Goal: Browse casually

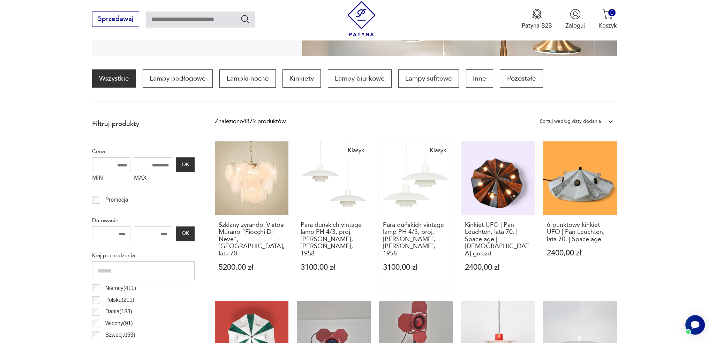
scroll to position [266, 0]
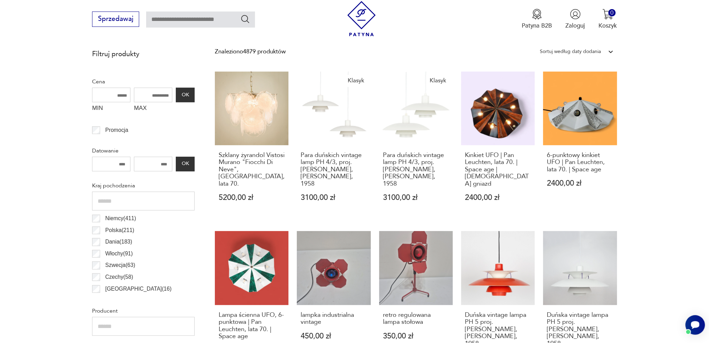
click at [404, 123] on link "Klasyk Para duńskich vintage lamp PH 4/3, proj. Poul Henningsen, Louis Poulsen,…" at bounding box center [416, 144] width 74 height 146
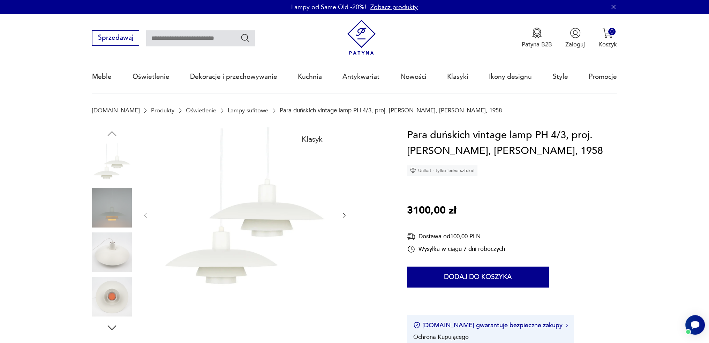
click at [376, 40] on img at bounding box center [361, 37] width 35 height 35
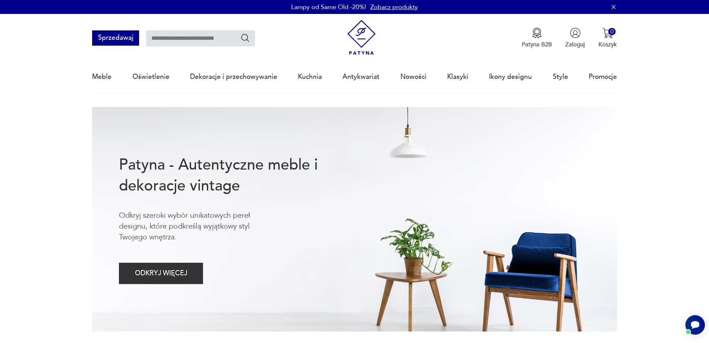
click at [112, 42] on button "Sprzedawaj" at bounding box center [115, 37] width 47 height 15
click at [88, 79] on nav "Sprzedawaj Patyna B2B Zaloguj 0 Koszyk Twój koszyk ( 0 ) Brak produktów w koszy…" at bounding box center [354, 54] width 709 height 80
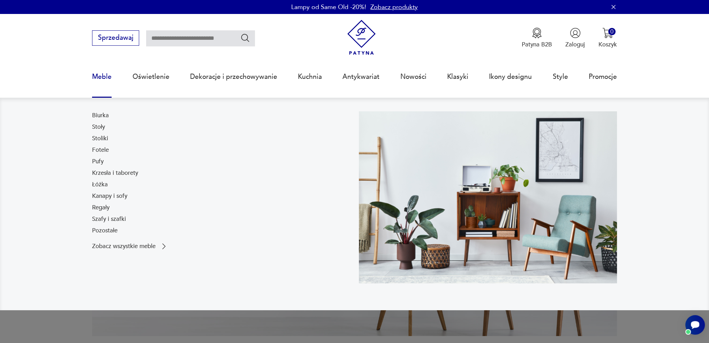
click at [94, 77] on link "Meble" at bounding box center [102, 77] width 20 height 32
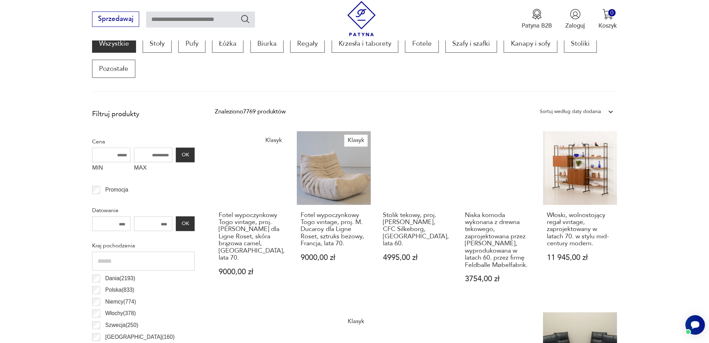
scroll to position [301, 0]
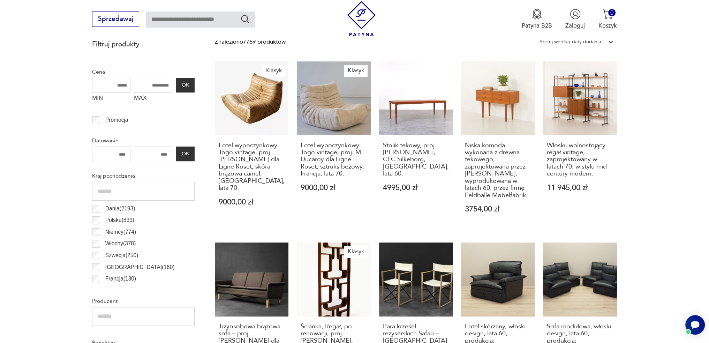
drag, startPoint x: 363, startPoint y: 135, endPoint x: 406, endPoint y: 46, distance: 98.9
click at [406, 46] on div "Znaleziono 7769 produktów Filtruj Sortuj według daty dodania Sortuj według daty…" at bounding box center [416, 42] width 402 height 13
click at [331, 124] on link "Klasyk Fotel wypoczynkowy [GEOGRAPHIC_DATA] vintage, proj. [PERSON_NAME] dla Li…" at bounding box center [334, 145] width 74 height 168
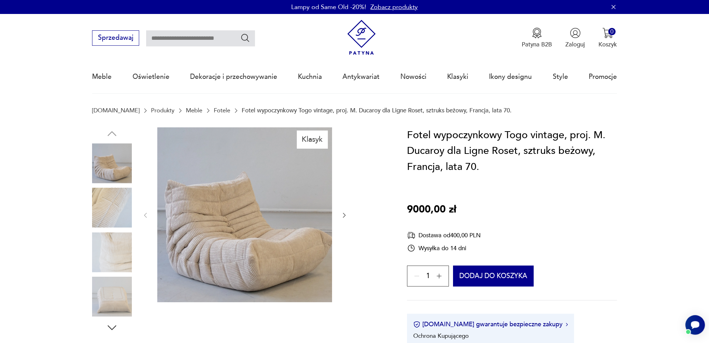
click at [346, 215] on icon "button" at bounding box center [344, 215] width 7 height 7
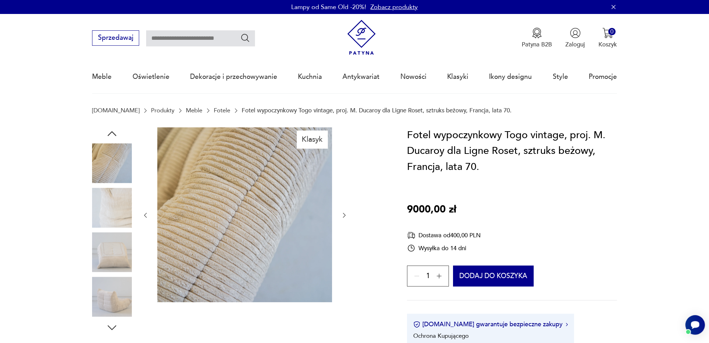
click at [362, 55] on link at bounding box center [361, 54] width 35 height 6
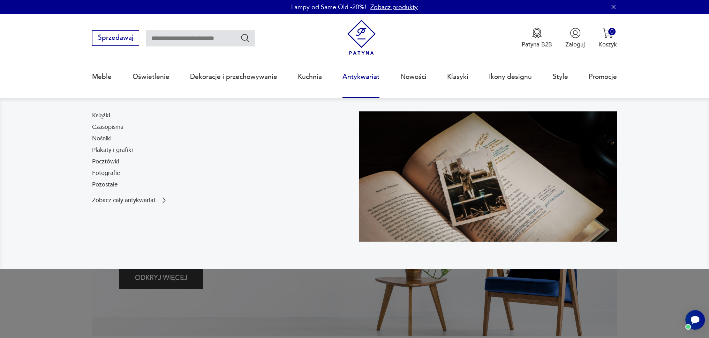
click at [365, 72] on link "Antykwariat" at bounding box center [360, 77] width 37 height 32
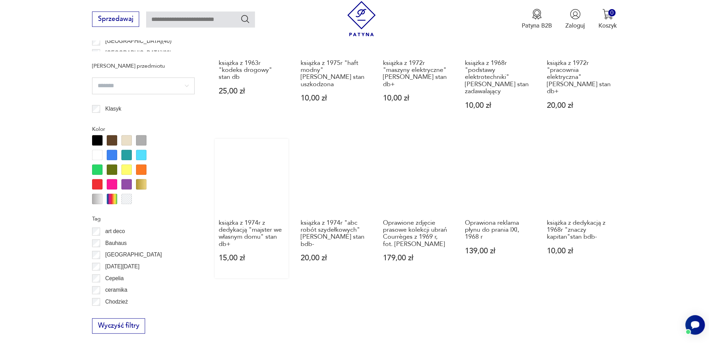
scroll to position [546, 0]
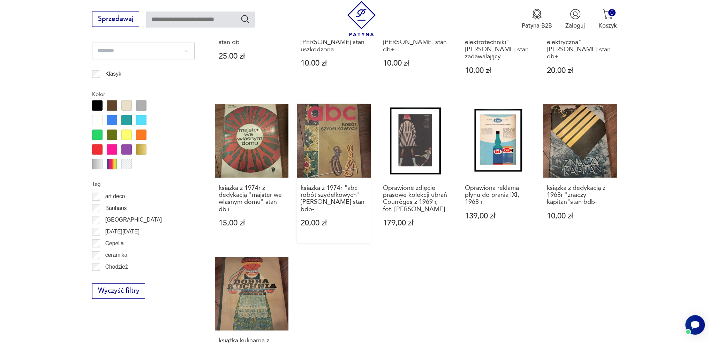
click at [348, 161] on link "książka z 1974r "abc robót szydełkowych" [PERSON_NAME] stan bdb- 20,00 zł" at bounding box center [334, 173] width 74 height 139
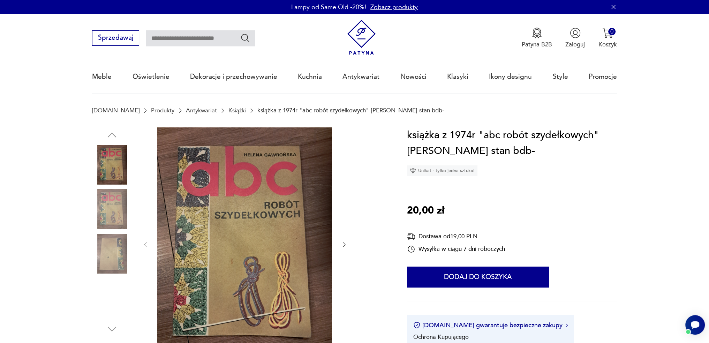
click at [353, 36] on img at bounding box center [361, 37] width 35 height 35
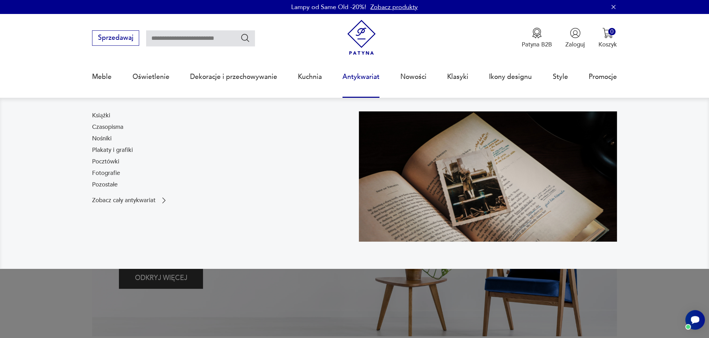
drag, startPoint x: 384, startPoint y: 144, endPoint x: 380, endPoint y: 145, distance: 4.2
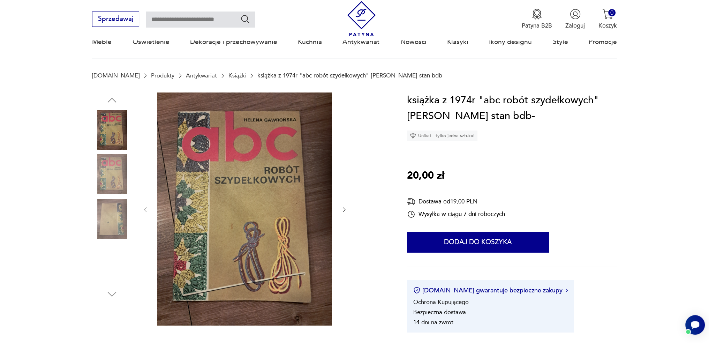
scroll to position [70, 0]
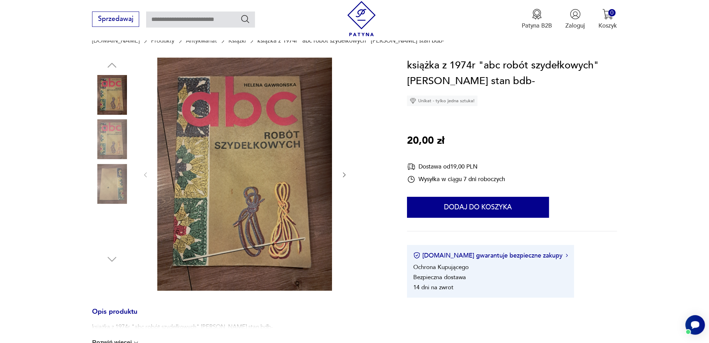
click at [342, 173] on icon "button" at bounding box center [344, 174] width 7 height 7
click at [344, 174] on icon "button" at bounding box center [344, 174] width 7 height 7
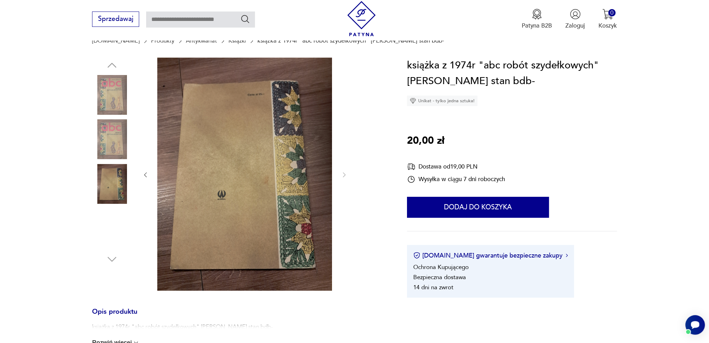
click at [366, 9] on img at bounding box center [361, 18] width 35 height 35
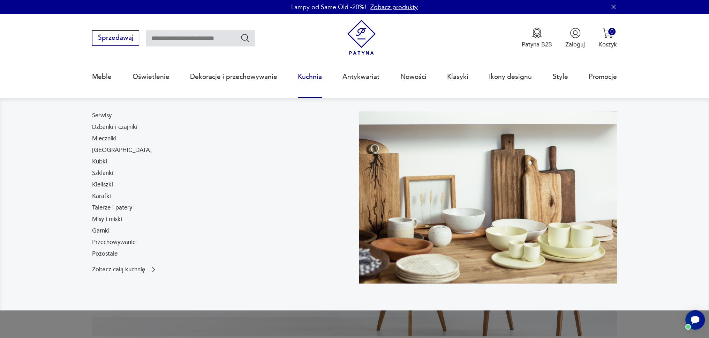
click at [313, 79] on link "Kuchnia" at bounding box center [310, 77] width 24 height 32
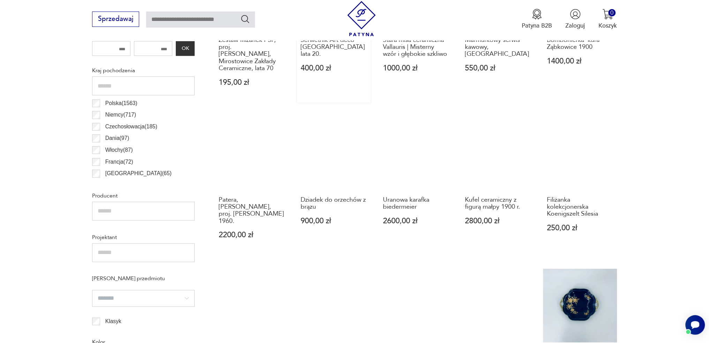
scroll to position [441, 0]
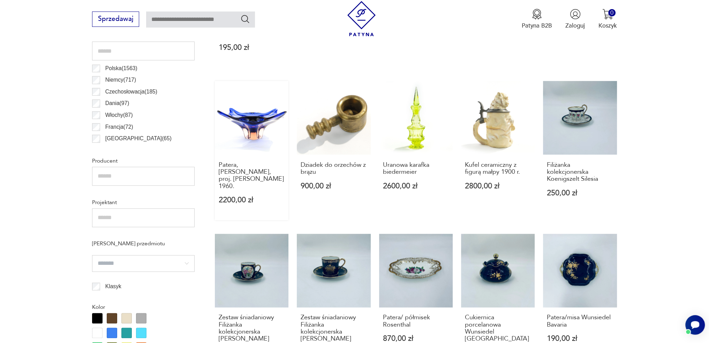
click at [255, 106] on link "Patera, [PERSON_NAME], proj. [PERSON_NAME] 1960. 2200,00 zł" at bounding box center [252, 150] width 74 height 139
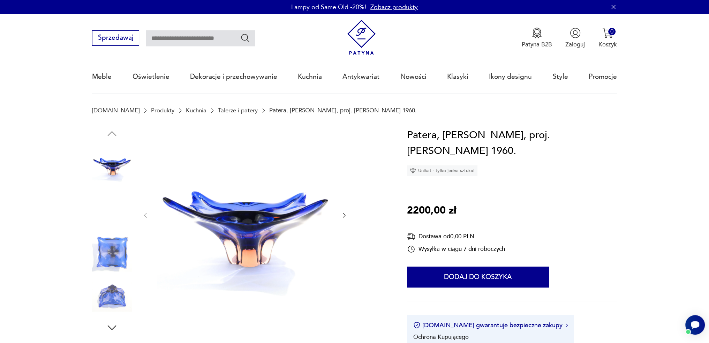
scroll to position [35, 0]
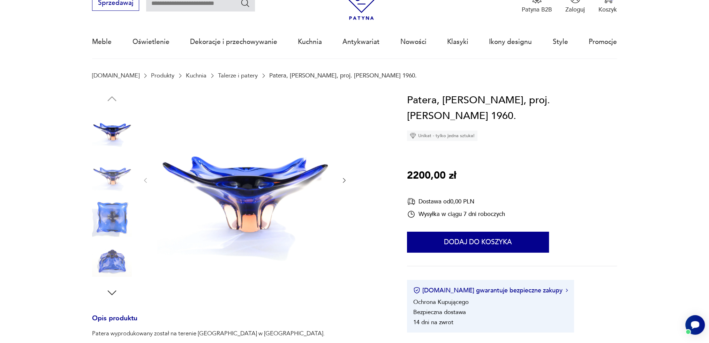
click at [341, 180] on icon "button" at bounding box center [344, 180] width 7 height 7
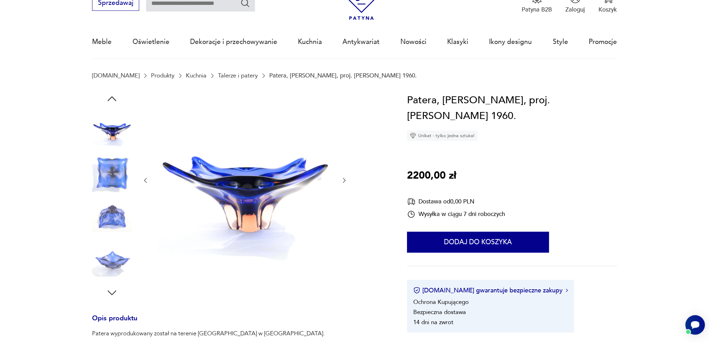
click at [341, 180] on icon "button" at bounding box center [344, 180] width 7 height 7
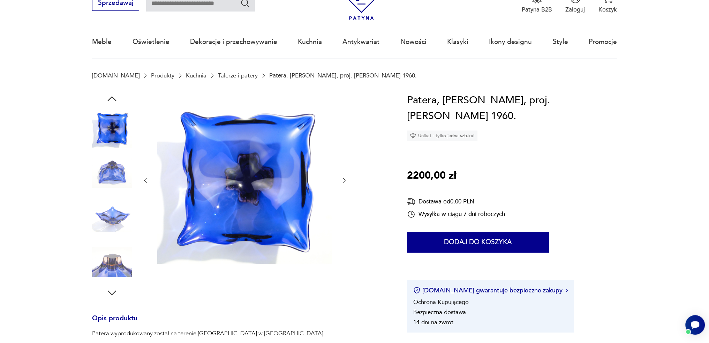
click at [341, 180] on icon "button" at bounding box center [344, 180] width 7 height 7
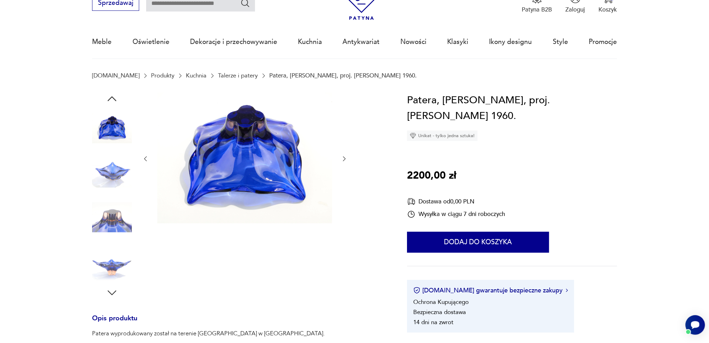
click at [341, 180] on div at bounding box center [245, 158] width 206 height 133
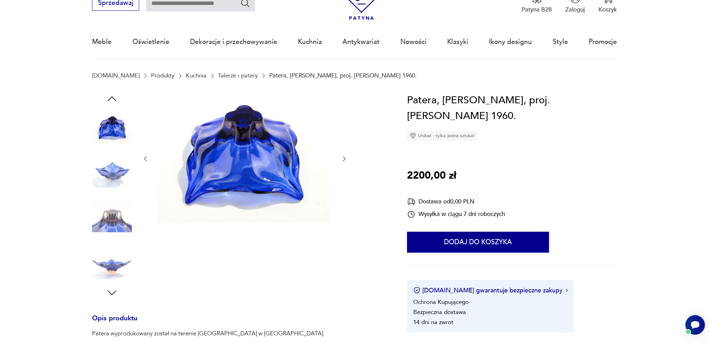
click at [183, 163] on img at bounding box center [242, 157] width 175 height 131
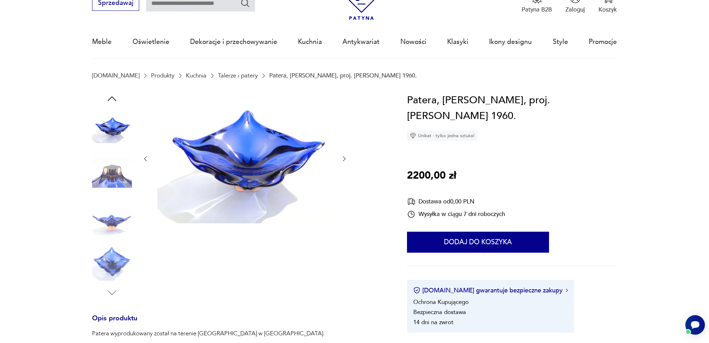
click at [181, 169] on img at bounding box center [244, 157] width 175 height 131
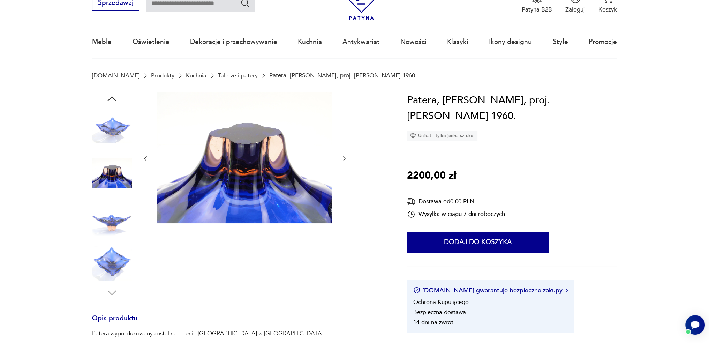
click at [202, 174] on img at bounding box center [244, 157] width 175 height 131
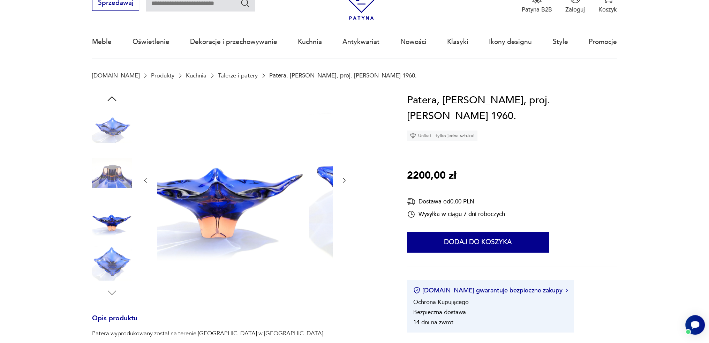
click at [213, 174] on img at bounding box center [218, 179] width 175 height 175
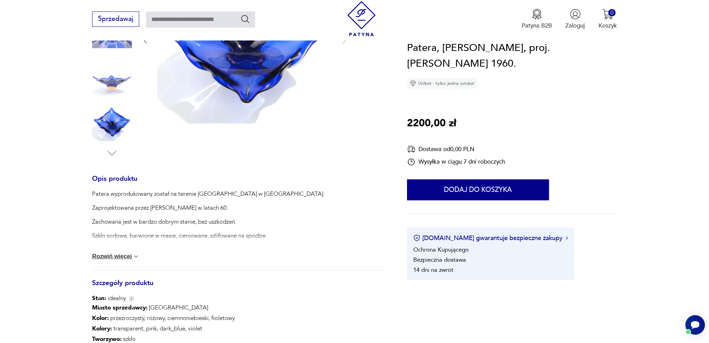
scroll to position [0, 0]
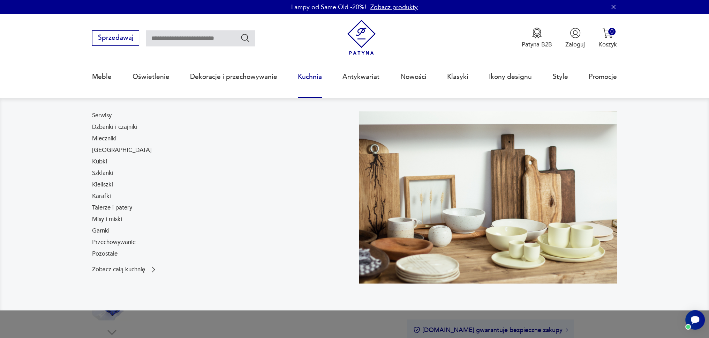
click at [308, 81] on link "Kuchnia" at bounding box center [310, 77] width 24 height 32
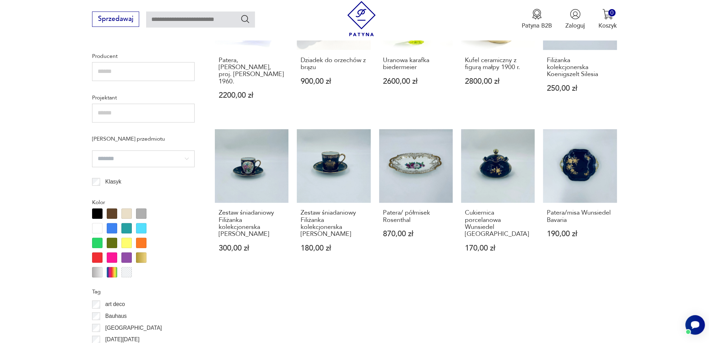
scroll to position [372, 0]
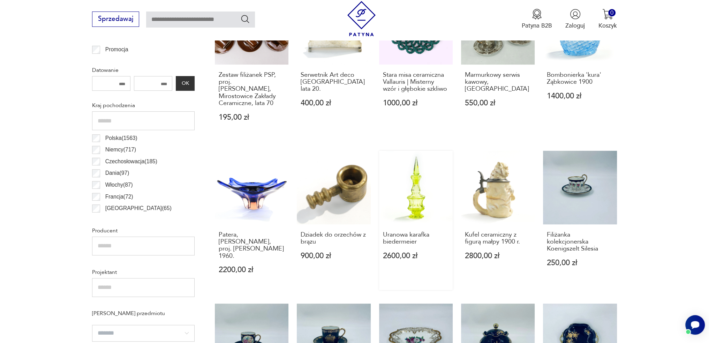
click at [417, 187] on link "Uranowa karafka biedermeier 2600,00 zł" at bounding box center [416, 220] width 74 height 139
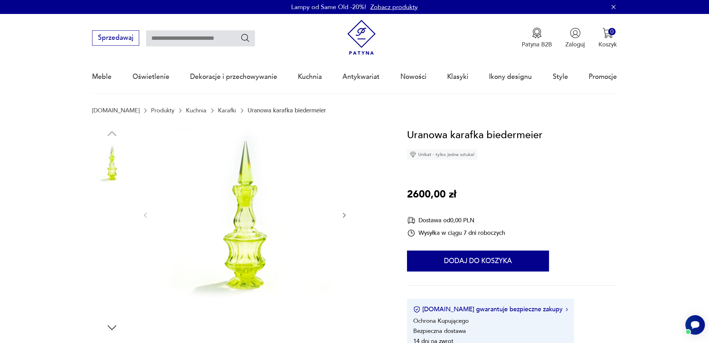
scroll to position [70, 0]
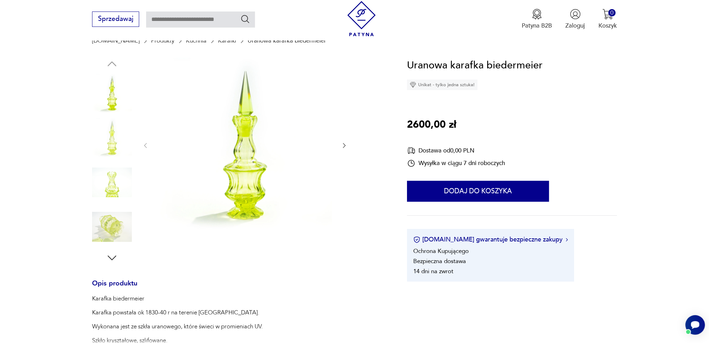
click at [342, 144] on icon "button" at bounding box center [344, 145] width 7 height 7
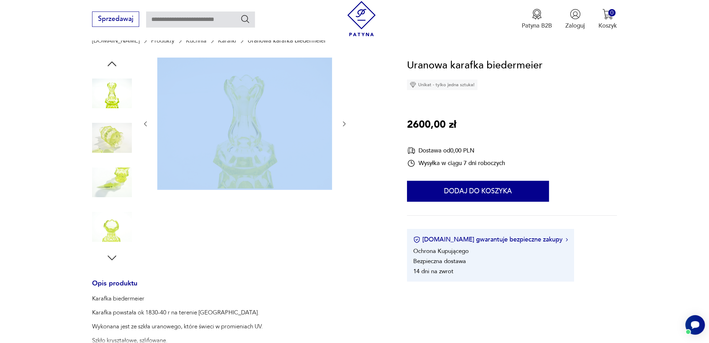
click at [342, 144] on div at bounding box center [245, 124] width 206 height 133
click at [345, 121] on icon "button" at bounding box center [344, 123] width 7 height 7
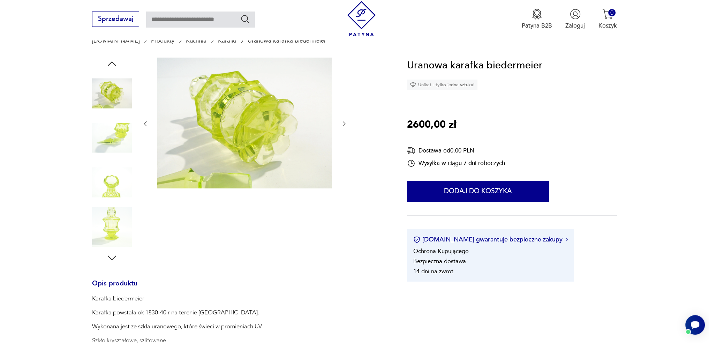
click at [345, 121] on icon "button" at bounding box center [344, 123] width 7 height 7
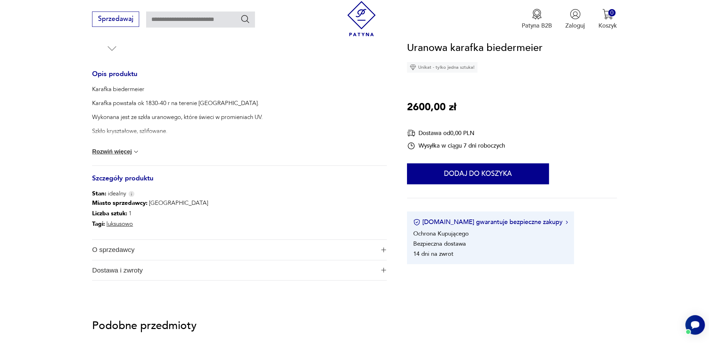
scroll to position [35, 0]
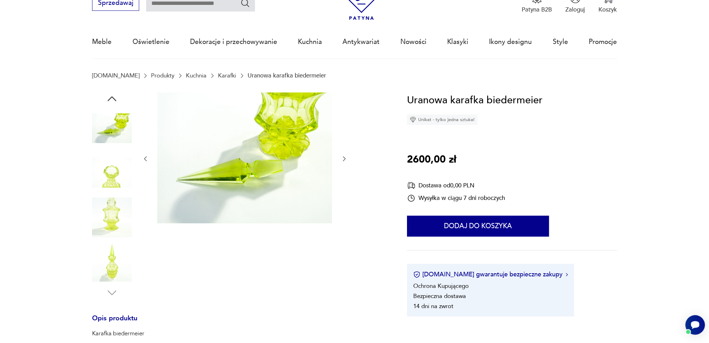
click at [343, 156] on icon "button" at bounding box center [344, 158] width 7 height 7
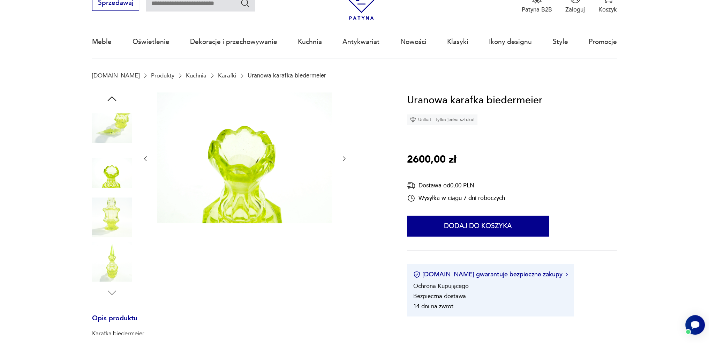
scroll to position [0, 0]
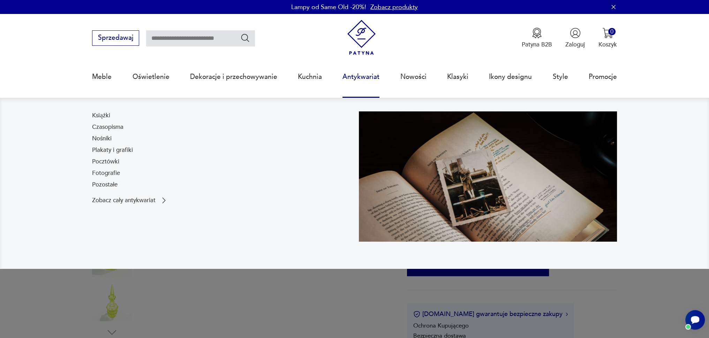
click at [361, 78] on link "Antykwariat" at bounding box center [360, 77] width 37 height 32
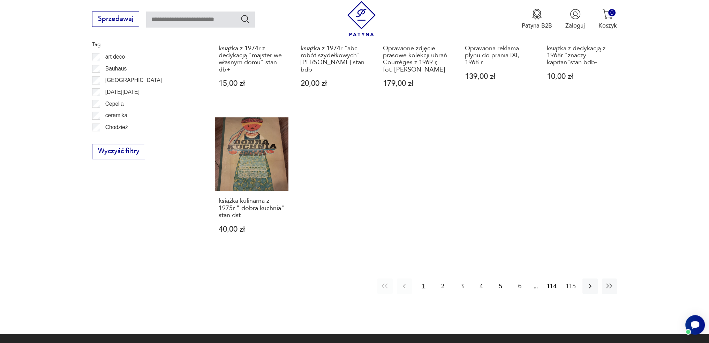
scroll to position [720, 0]
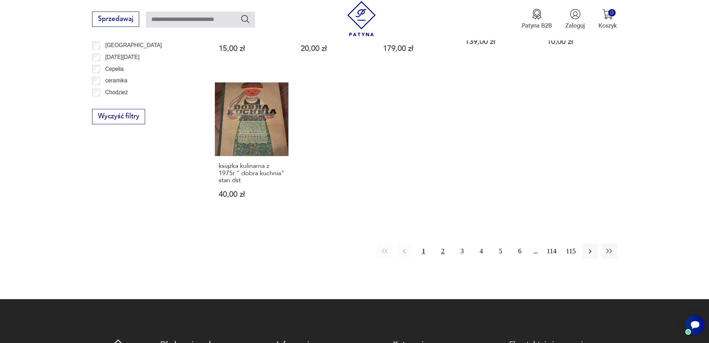
click at [442, 252] on button "2" at bounding box center [442, 250] width 15 height 15
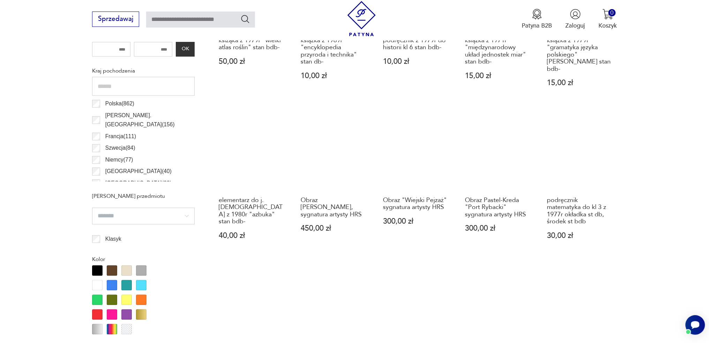
scroll to position [207, 0]
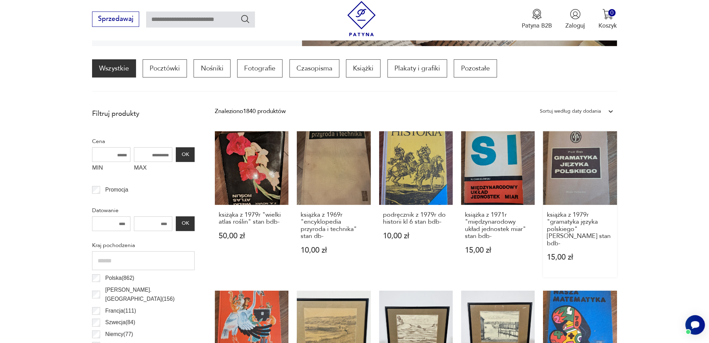
click at [570, 177] on link "książka z 1979r "gramatyka języka polskiego" [PERSON_NAME] stan bdb- 15,00 zł" at bounding box center [580, 204] width 74 height 146
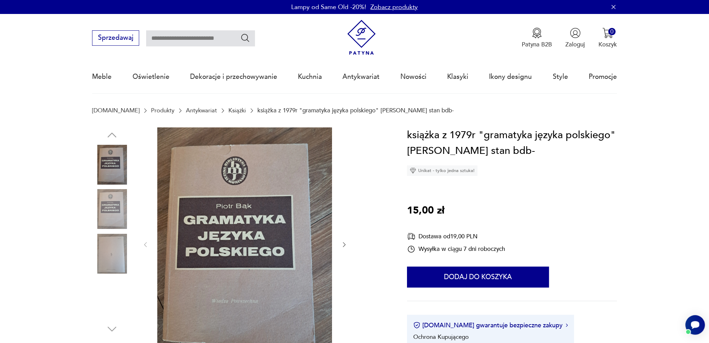
click at [355, 44] on img at bounding box center [361, 37] width 35 height 35
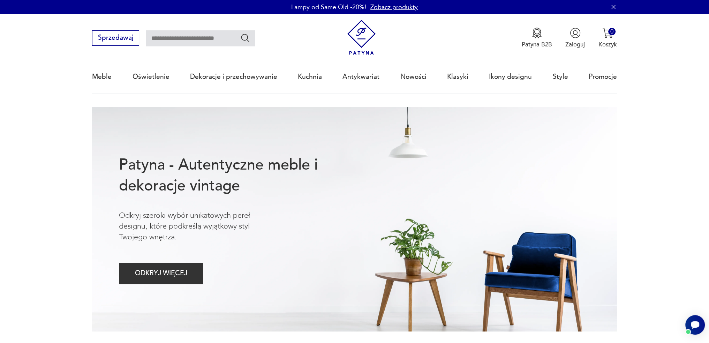
click at [391, 6] on link "Zobacz produkty" at bounding box center [393, 7] width 47 height 9
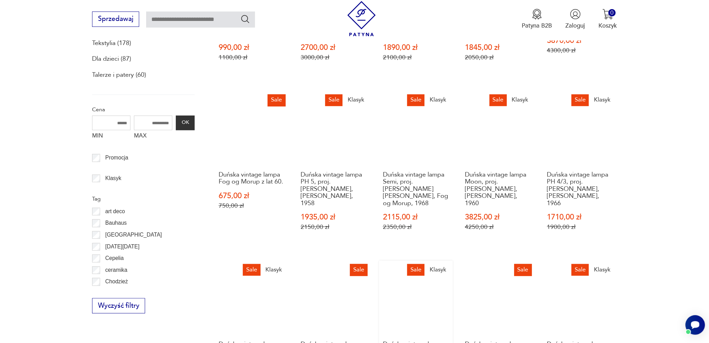
scroll to position [500, 0]
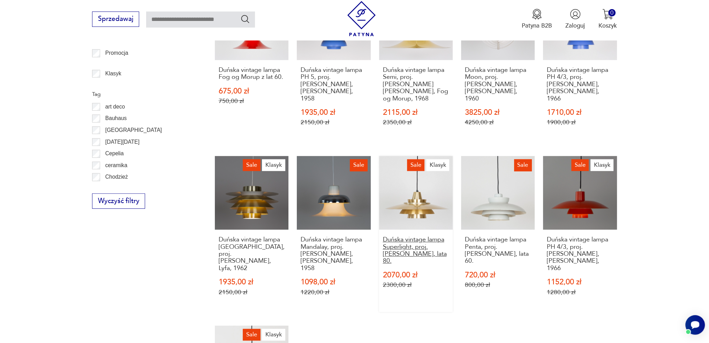
click at [427, 236] on h3 "Duńska vintage lampa Superlight, proj. [PERSON_NAME], lata 80." at bounding box center [415, 250] width 66 height 29
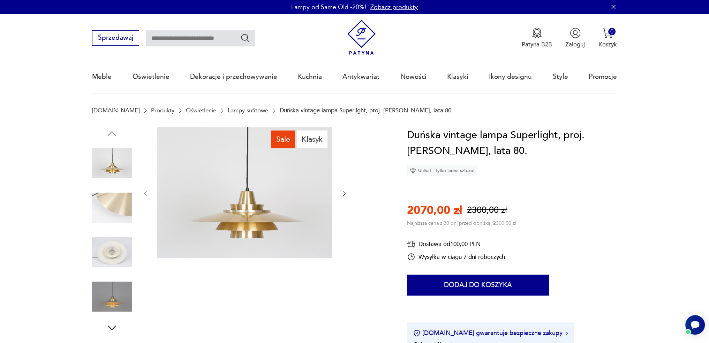
click at [210, 19] on div "Sprzedawaj Patyna B2B Zaloguj 0 Koszyk Twój koszyk ( 0 ) Brak produktów w koszy…" at bounding box center [354, 34] width 524 height 40
click at [357, 30] on img at bounding box center [361, 37] width 35 height 35
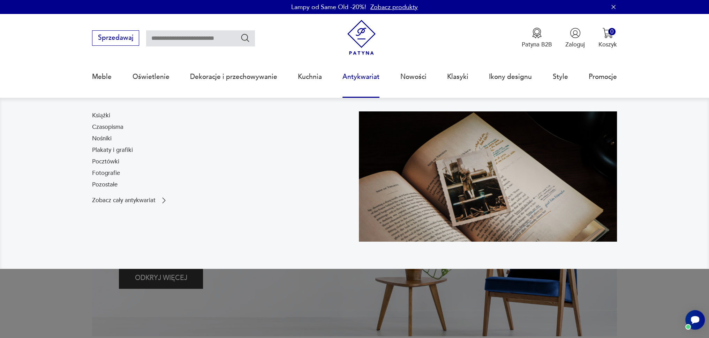
click at [368, 79] on link "Antykwariat" at bounding box center [360, 77] width 37 height 32
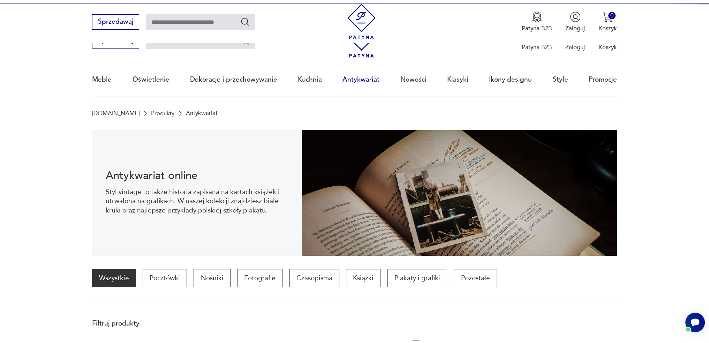
scroll to position [93, 0]
